Goal: Task Accomplishment & Management: Complete application form

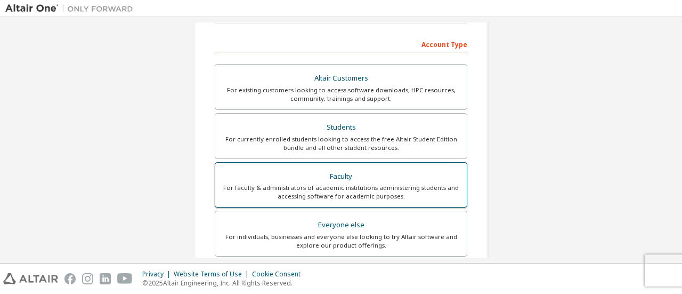
scroll to position [156, 0]
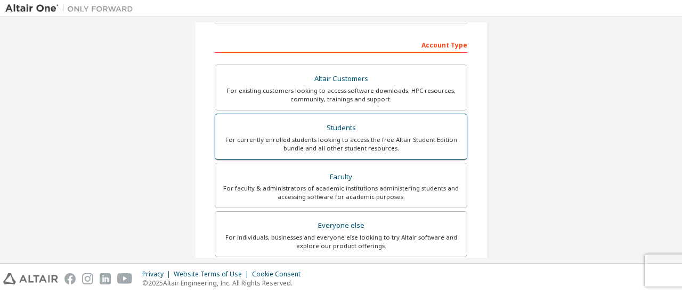
click at [357, 135] on div "For currently enrolled students looking to access the free Altair Student Editi…" at bounding box center [341, 143] width 239 height 17
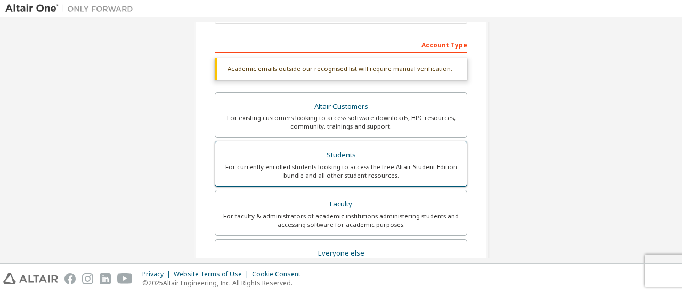
click at [353, 166] on div "For currently enrolled students looking to access the free Altair Student Editi…" at bounding box center [341, 171] width 239 height 17
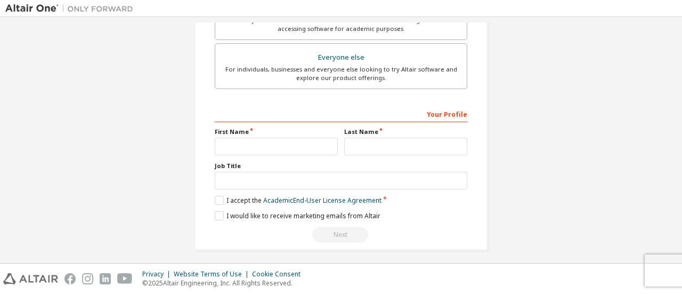
scroll to position [354, 0]
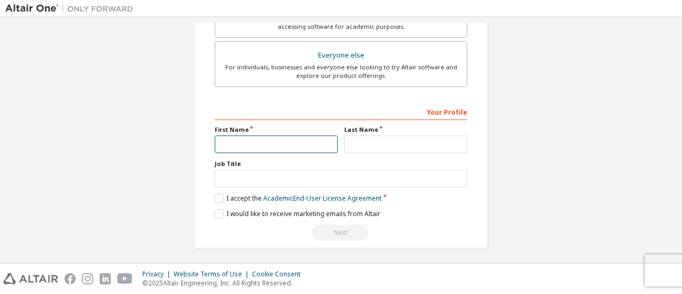
click at [294, 141] on input "text" at bounding box center [276, 144] width 123 height 18
type input "**********"
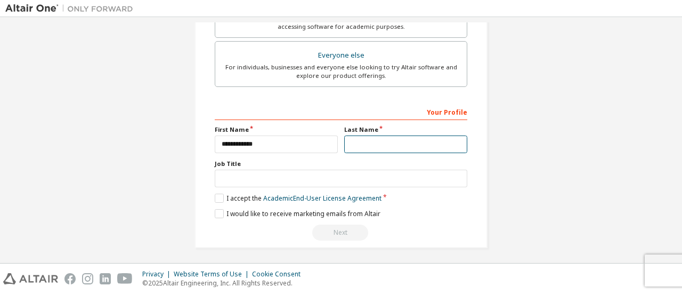
click at [433, 144] on input "text" at bounding box center [405, 144] width 123 height 18
type input "***"
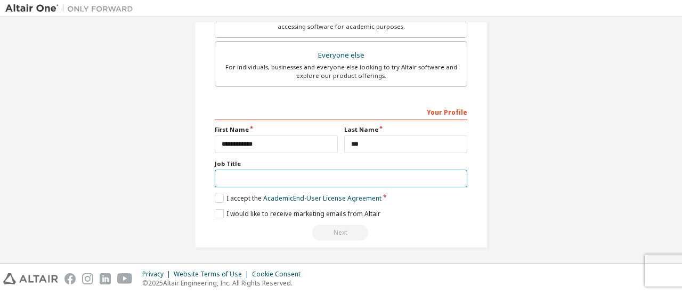
click at [405, 172] on input "text" at bounding box center [341, 179] width 253 height 18
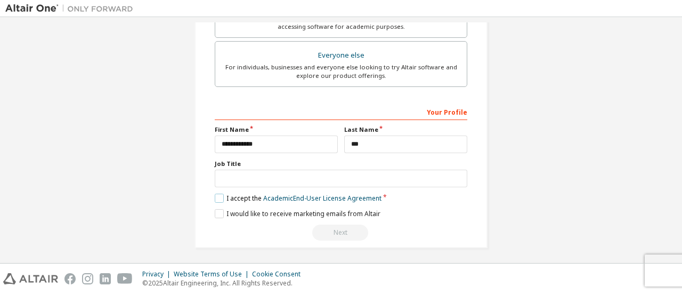
click at [221, 194] on label "I accept the Academic End-User License Agreement" at bounding box center [298, 197] width 167 height 9
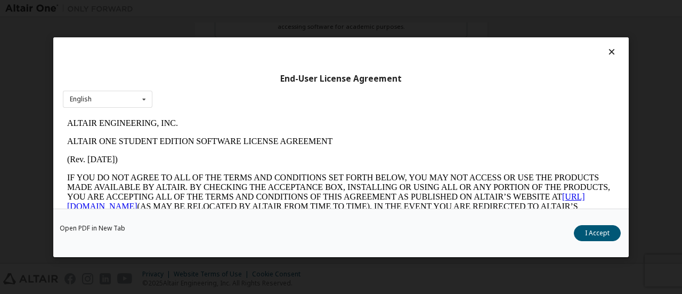
scroll to position [0, 0]
click at [602, 24] on div "End-User License Agreement English English Open PDF in [GEOGRAPHIC_DATA] I Acce…" at bounding box center [341, 147] width 682 height 294
click at [649, 185] on div "End-User License Agreement English English Open PDF in [GEOGRAPHIC_DATA] I Acce…" at bounding box center [341, 147] width 682 height 294
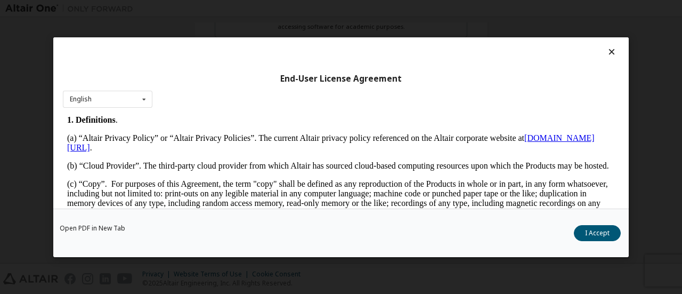
scroll to position [220, 0]
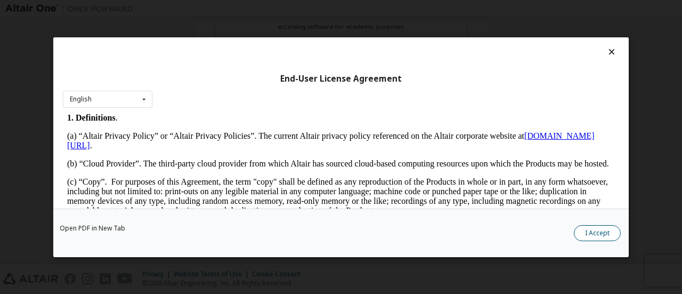
click at [604, 235] on button "I Accept" at bounding box center [597, 232] width 47 height 16
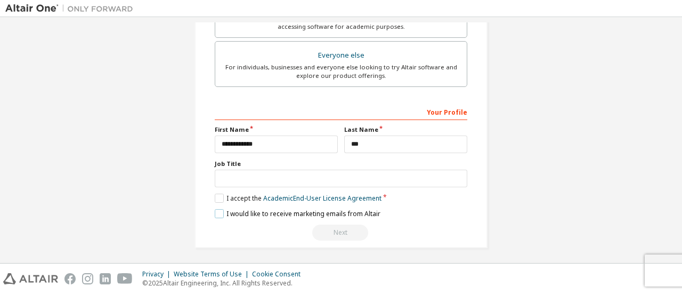
click at [216, 211] on label "I would like to receive marketing emails from Altair" at bounding box center [298, 213] width 166 height 9
click at [345, 230] on div "Next" at bounding box center [341, 232] width 253 height 16
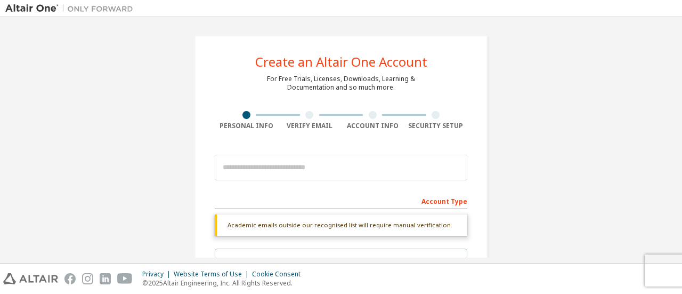
scroll to position [1, 0]
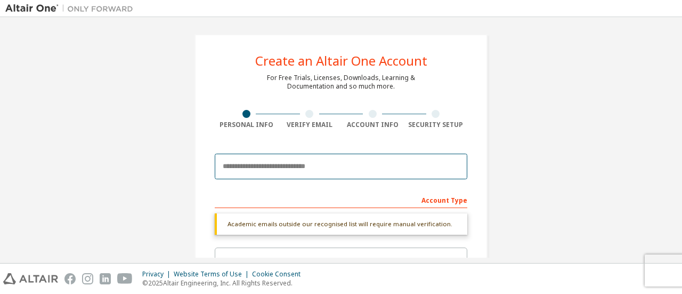
click at [335, 164] on input "email" at bounding box center [341, 167] width 253 height 26
click at [228, 168] on input "email" at bounding box center [341, 167] width 253 height 26
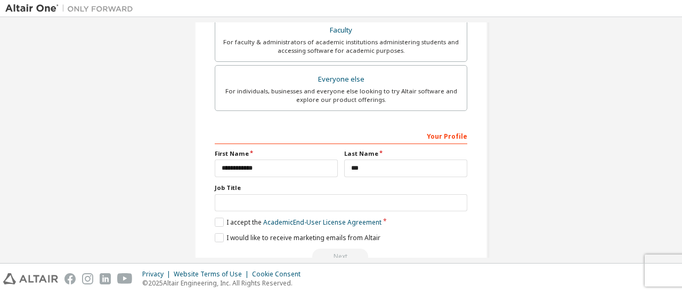
scroll to position [363, 0]
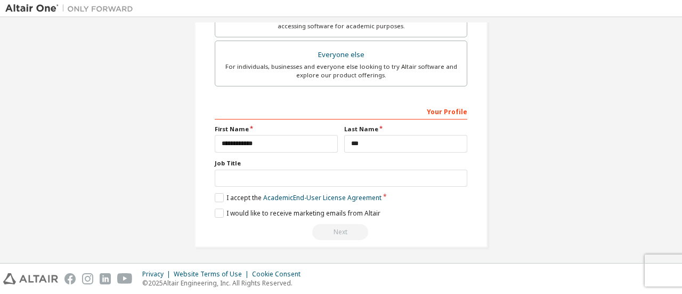
click at [345, 231] on div "Next" at bounding box center [341, 232] width 253 height 16
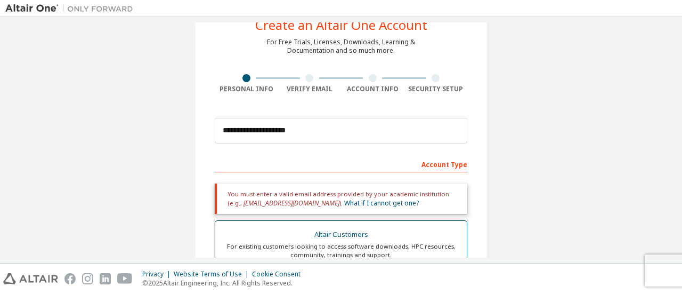
scroll to position [38, 0]
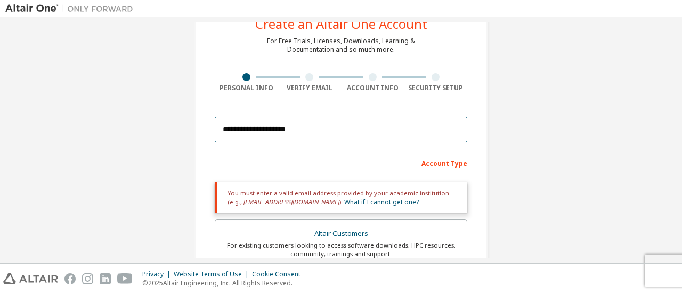
click at [350, 131] on input "**********" at bounding box center [341, 130] width 253 height 26
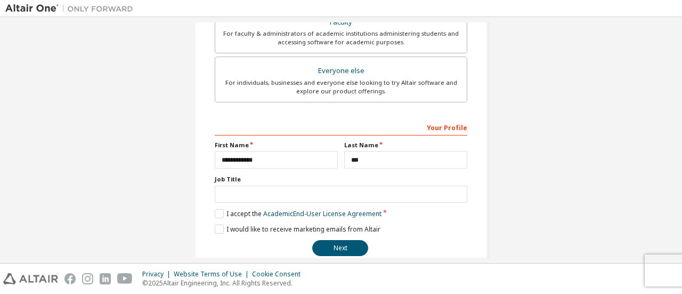
scroll to position [326, 0]
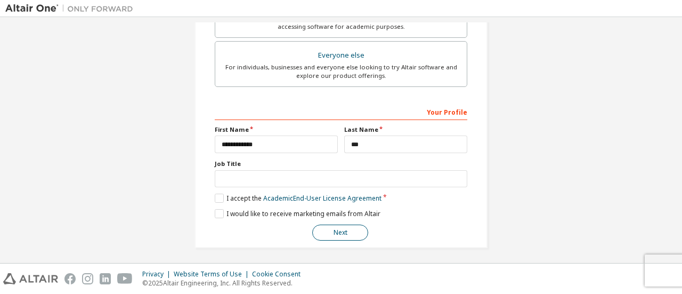
type input "**********"
click at [337, 235] on button "Next" at bounding box center [340, 232] width 56 height 16
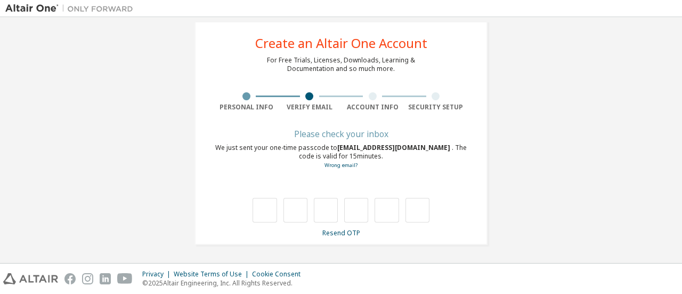
scroll to position [18, 0]
type input "*"
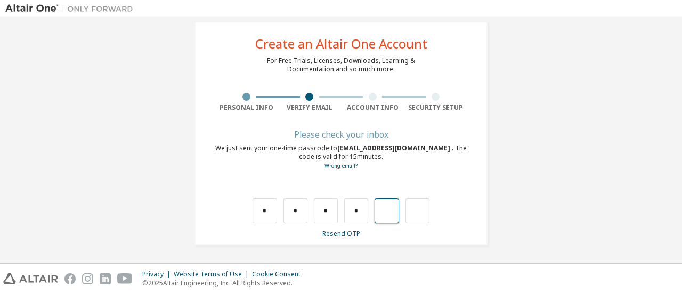
type input "*"
